Goal: Transaction & Acquisition: Purchase product/service

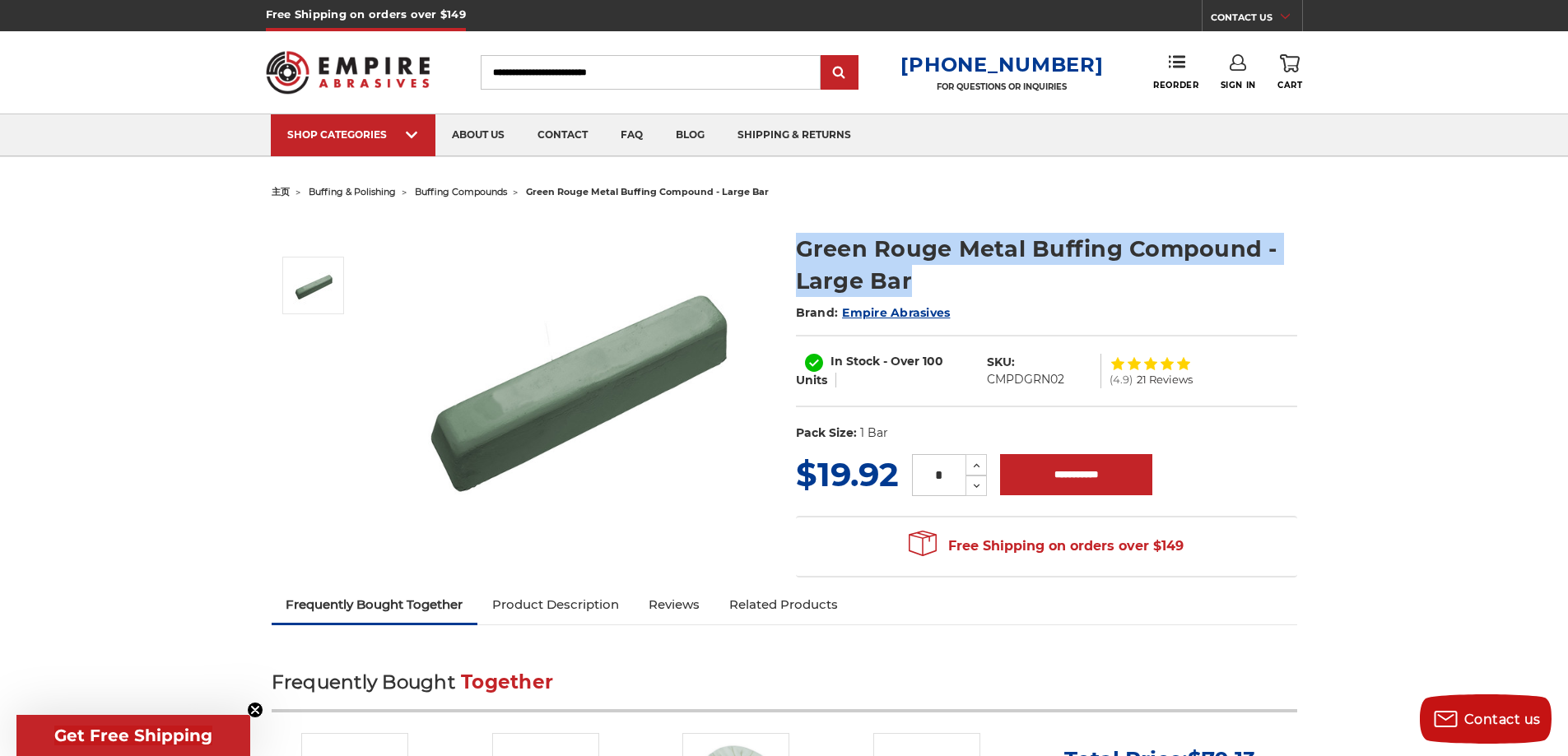
drag, startPoint x: 798, startPoint y: 251, endPoint x: 905, endPoint y: 268, distance: 108.3
click at [948, 288] on h1 "Green Rouge Metal Buffing Compound - Large Bar" at bounding box center [1046, 265] width 501 height 64
drag, startPoint x: 890, startPoint y: 263, endPoint x: 732, endPoint y: 267, distance: 158.1
click at [732, 267] on img at bounding box center [576, 380] width 329 height 329
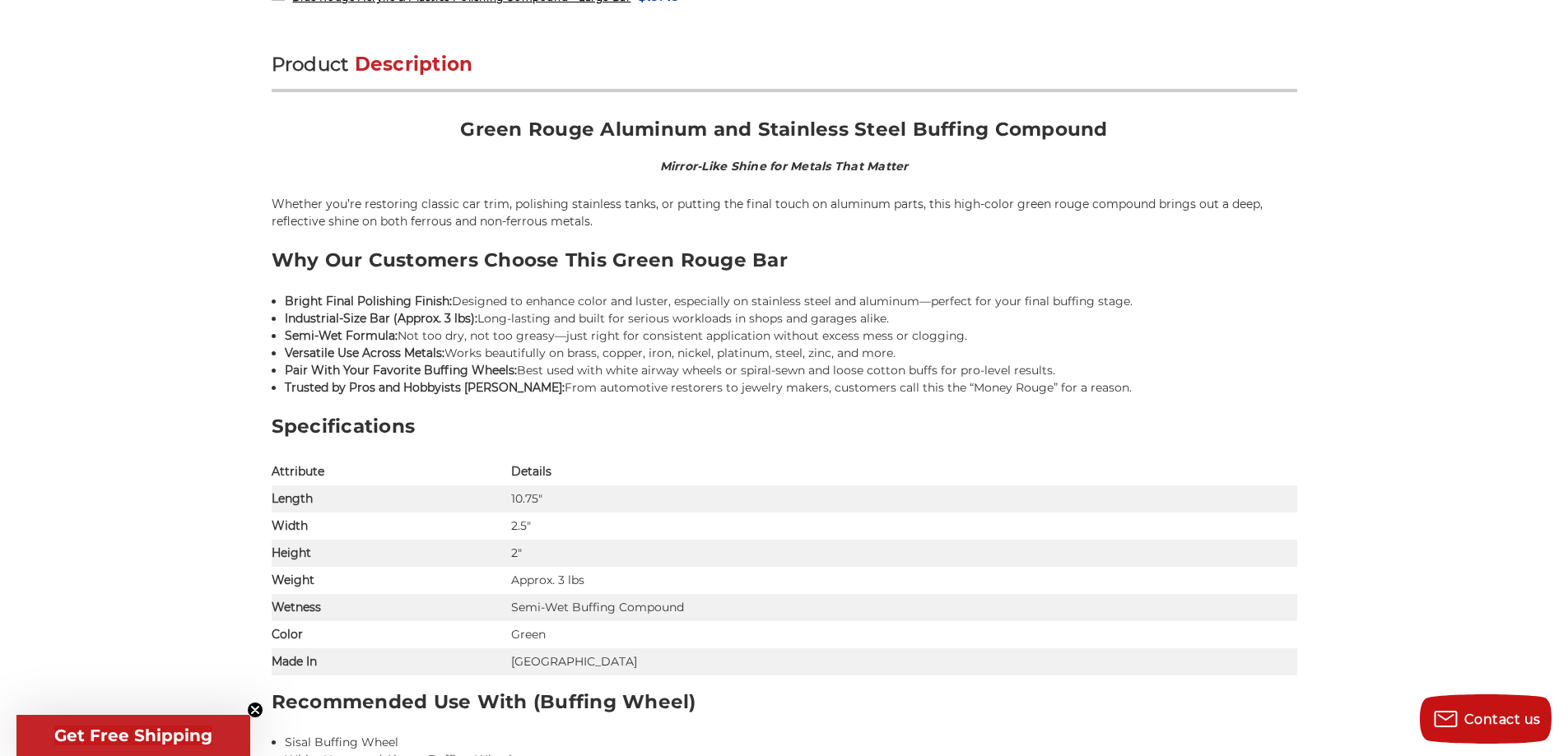
scroll to position [987, 0]
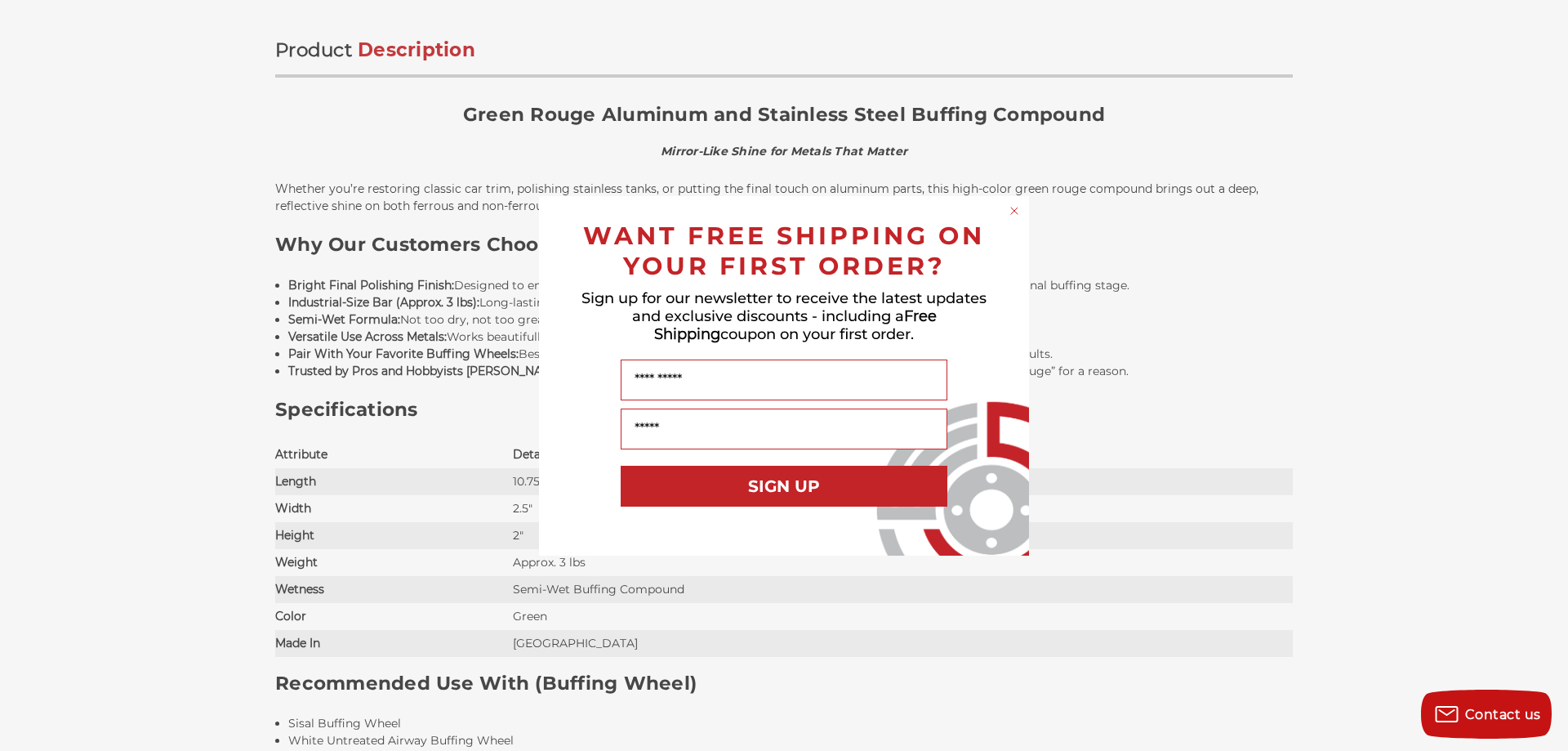
click at [1017, 209] on circle "Close dialog" at bounding box center [1015, 210] width 16 height 16
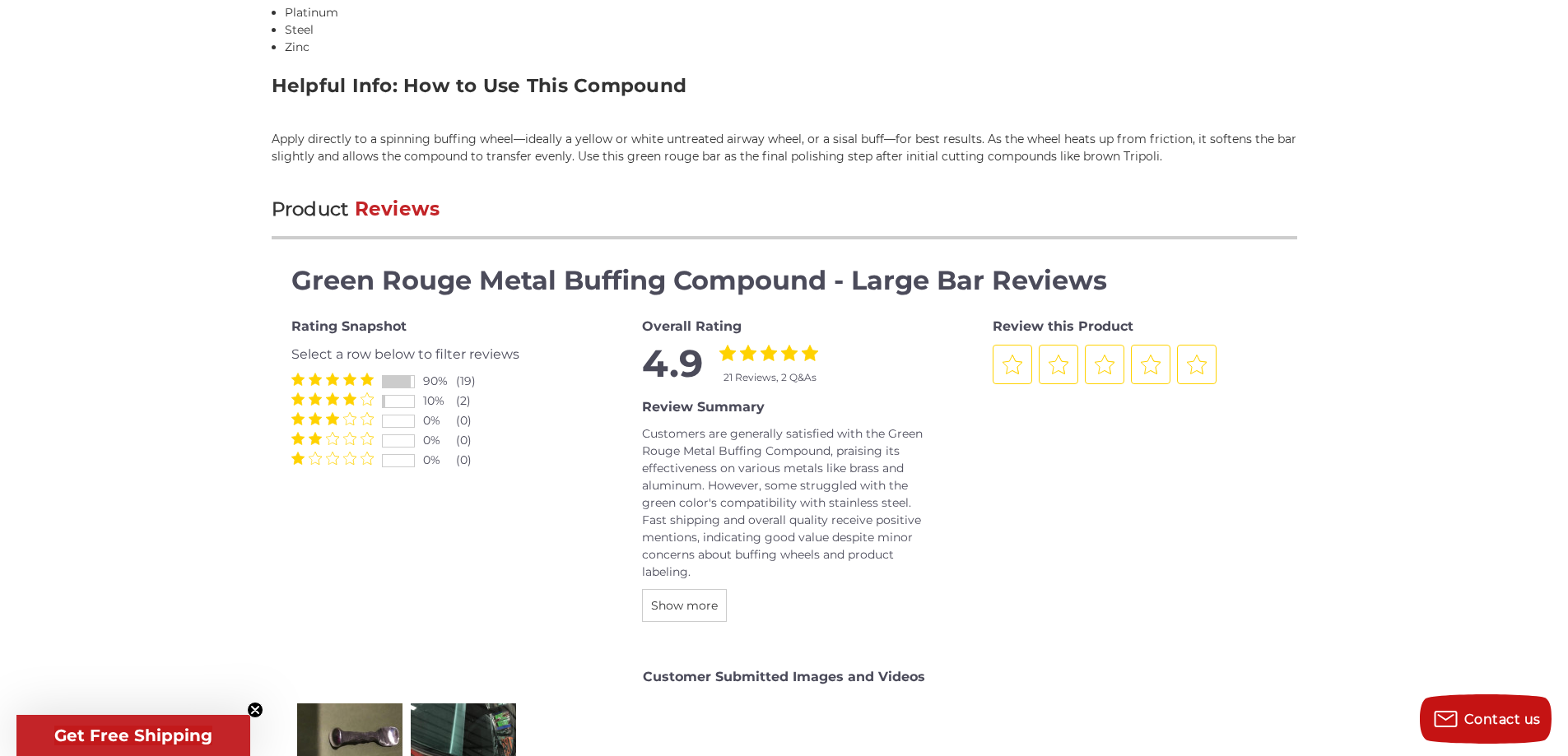
scroll to position [1809, 0]
